Goal: Task Accomplishment & Management: Manage account settings

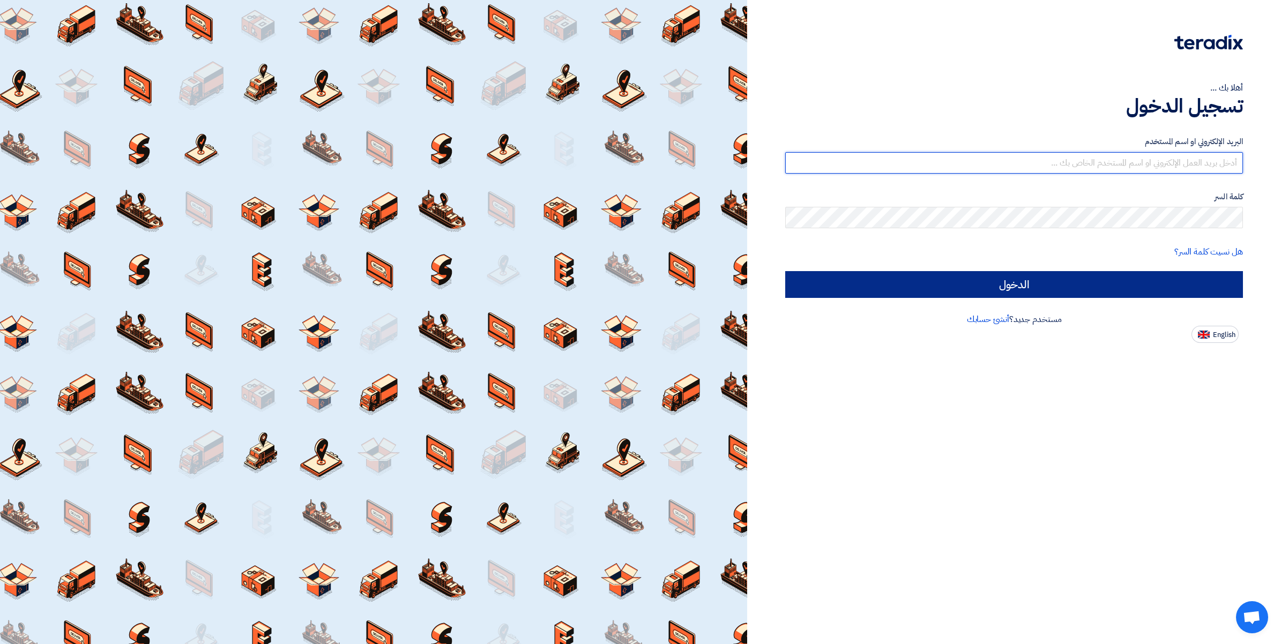
type input "[PERSON_NAME][EMAIL_ADDRESS][DOMAIN_NAME]"
click at [1000, 290] on input "الدخول" at bounding box center [1014, 284] width 458 height 27
